Goal: Task Accomplishment & Management: Use online tool/utility

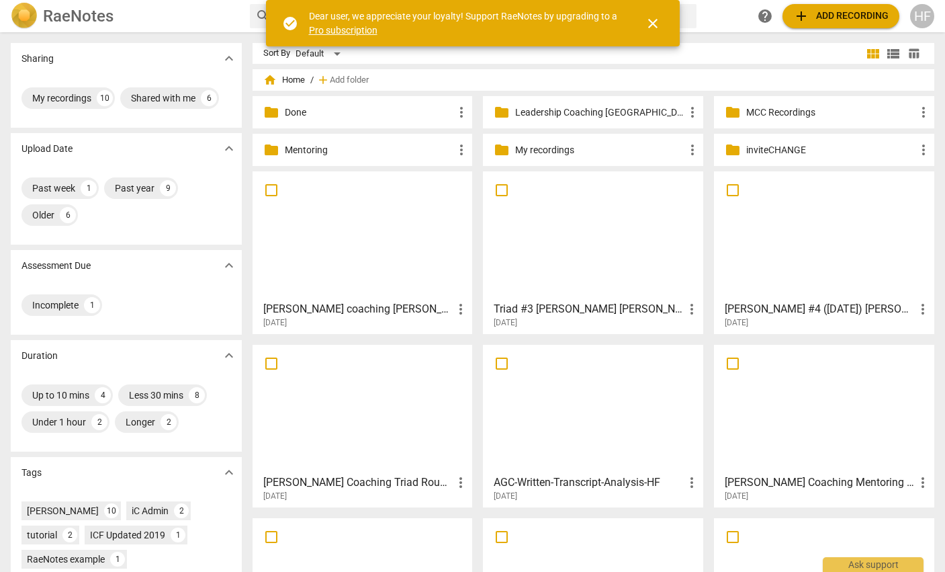
click at [349, 318] on div "[DATE]" at bounding box center [366, 322] width 206 height 11
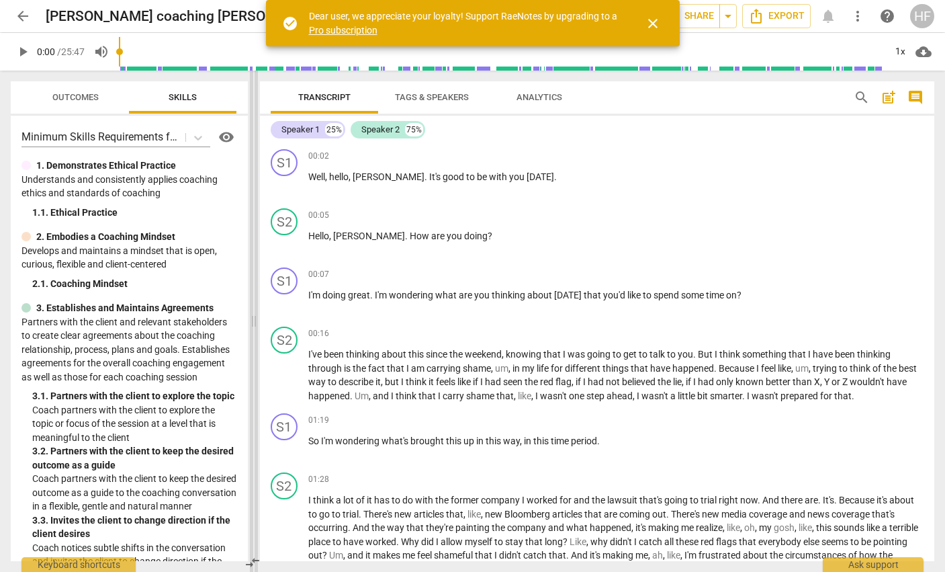
drag, startPoint x: 472, startPoint y: 326, endPoint x: 252, endPoint y: 314, distance: 220.0
click at [252, 314] on span at bounding box center [254, 321] width 8 height 501
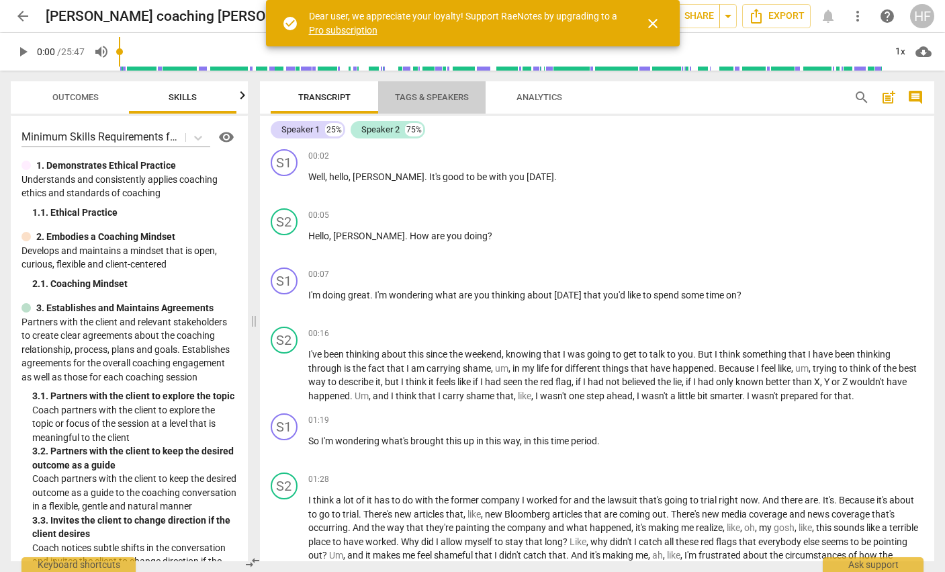
click at [437, 99] on span "Tags & Speakers" at bounding box center [432, 97] width 74 height 10
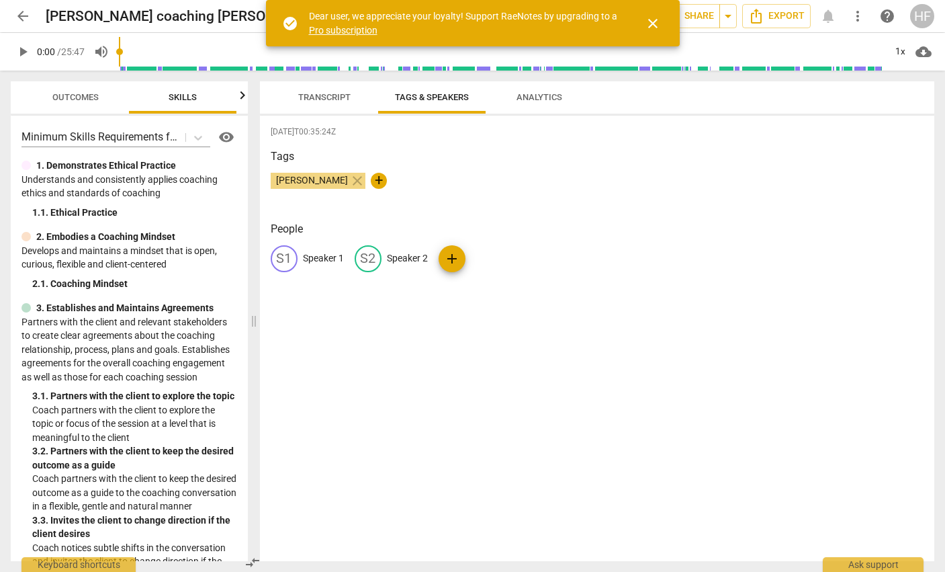
click at [316, 257] on p "Speaker 1" at bounding box center [323, 258] width 41 height 14
type input "[PERSON_NAME]"
click at [482, 257] on p "Speaker 2" at bounding box center [494, 258] width 41 height 14
type input "Client"
click at [482, 178] on div "[PERSON_NAME] close +" at bounding box center [598, 186] width 654 height 27
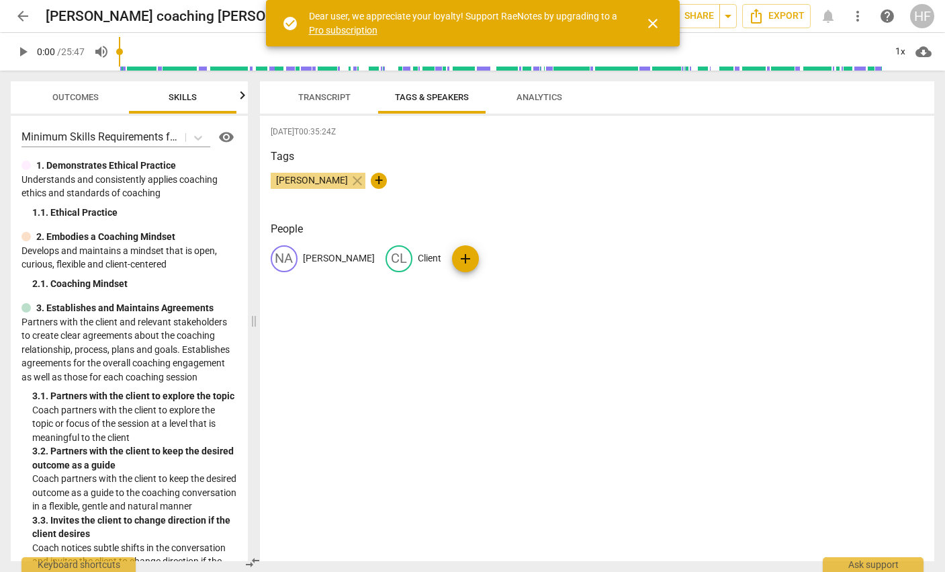
click at [335, 101] on span "Transcript" at bounding box center [324, 97] width 52 height 10
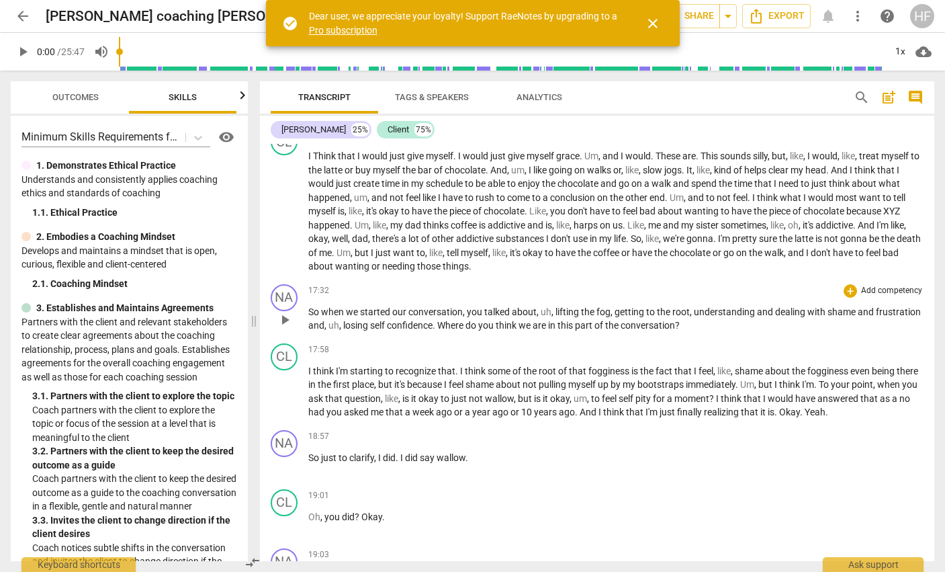
scroll to position [0, 1]
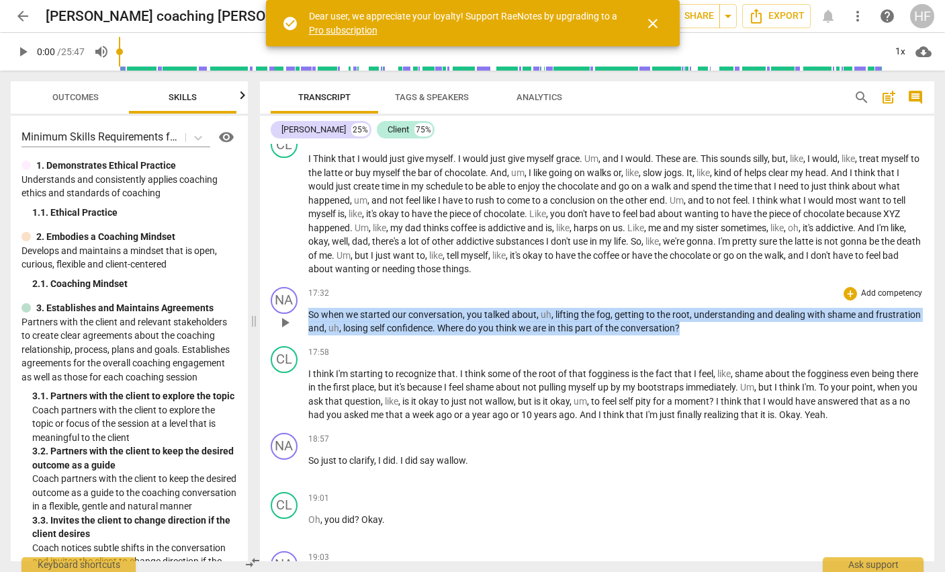
drag, startPoint x: 308, startPoint y: 310, endPoint x: 711, endPoint y: 330, distance: 404.3
click at [711, 330] on div "NA play_arrow pause 17:32 + Add competency keyboard_arrow_right So when we star…" at bounding box center [597, 311] width 675 height 59
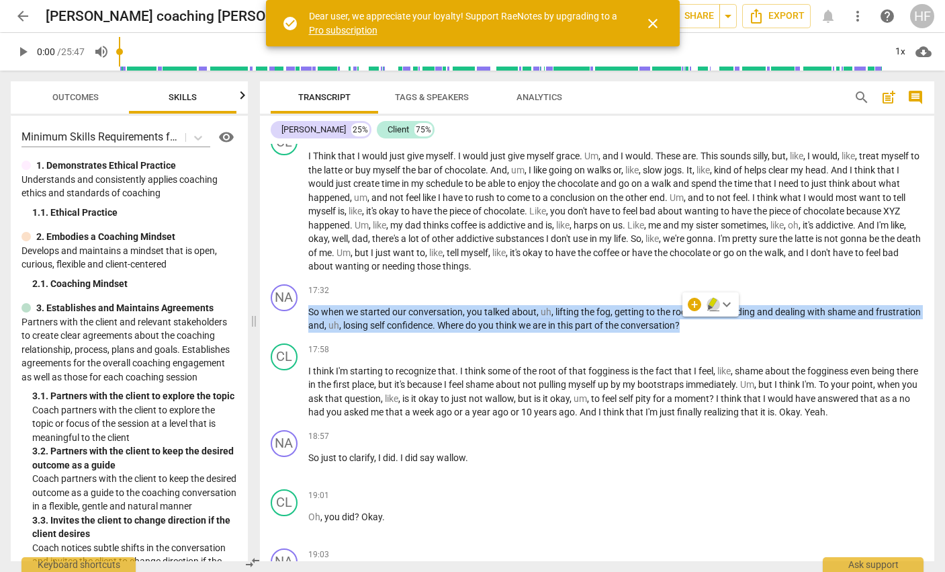
click at [711, 306] on icon "button" at bounding box center [713, 304] width 13 height 16
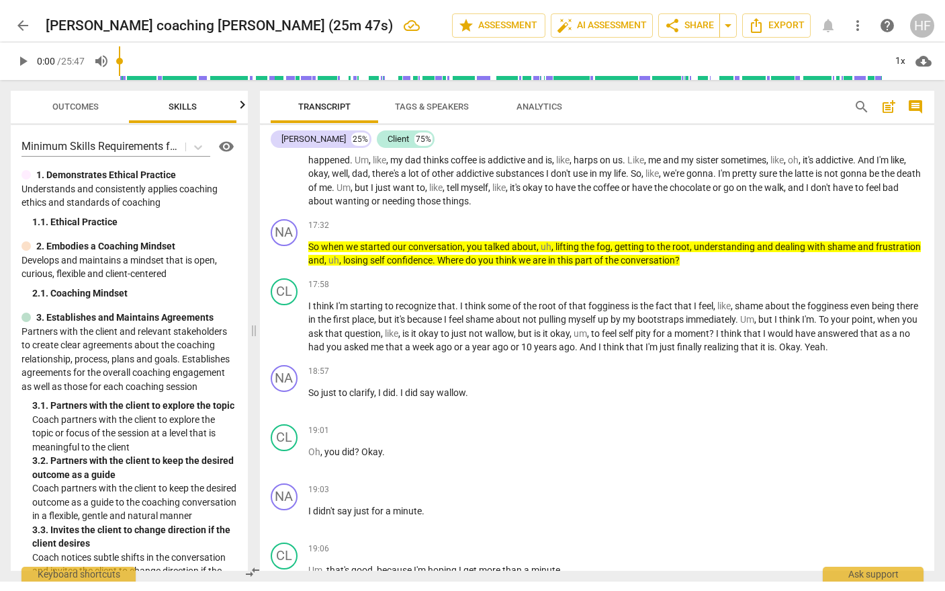
scroll to position [0, 0]
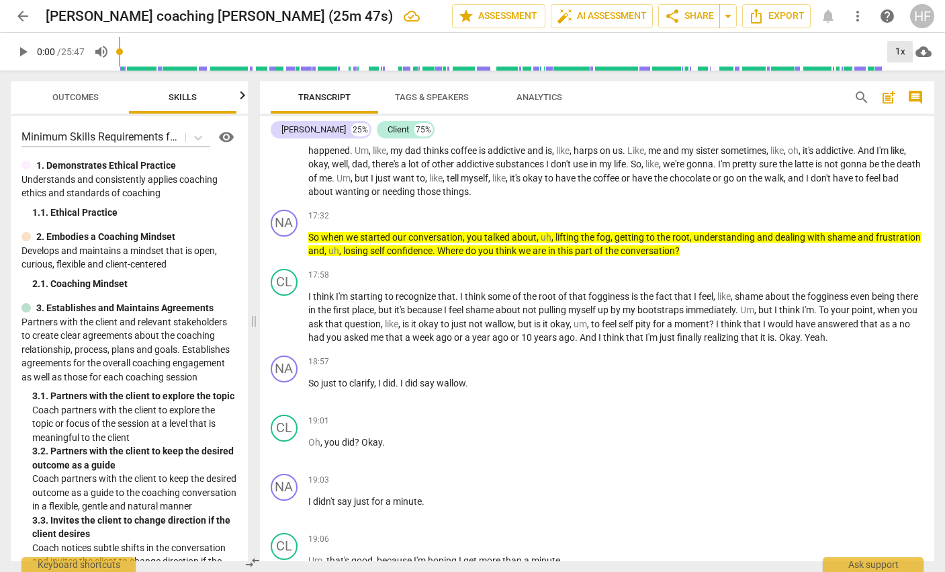
click at [900, 51] on div "1x" at bounding box center [901, 51] width 26 height 21
click at [908, 103] on li "1.25x" at bounding box center [910, 105] width 45 height 26
